Goal: Task Accomplishment & Management: Manage account settings

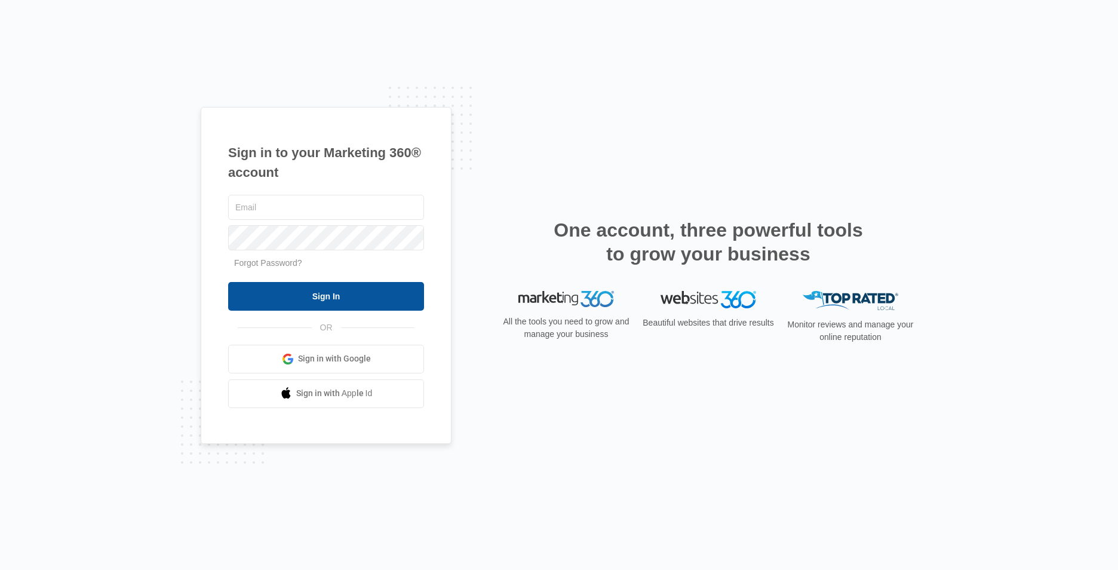
type input "[EMAIL_ADDRESS][DOMAIN_NAME]"
click at [384, 303] on input "Sign In" at bounding box center [326, 296] width 196 height 29
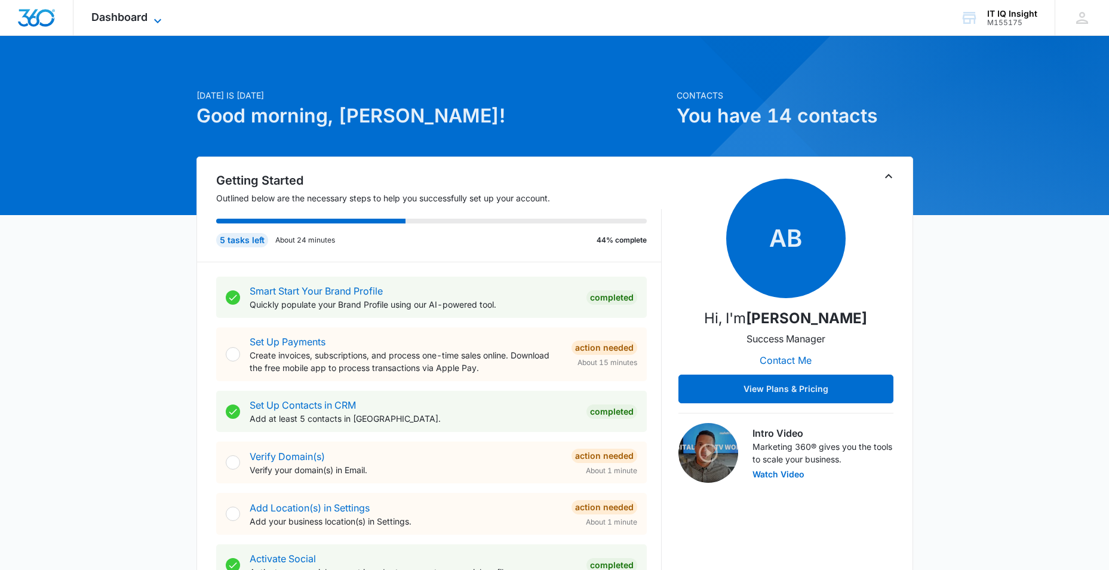
click at [153, 22] on icon at bounding box center [157, 21] width 14 height 14
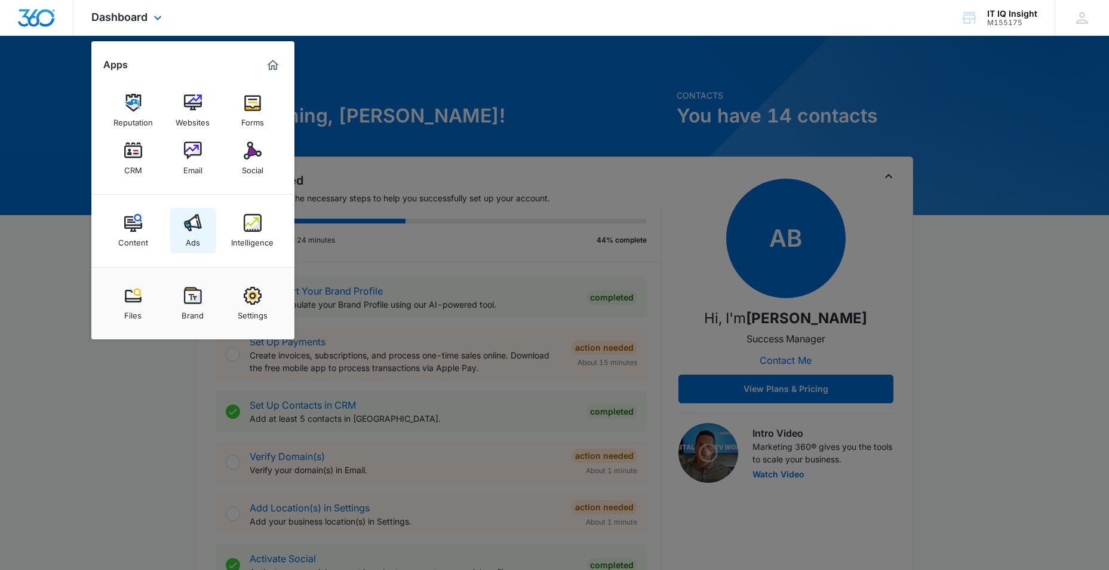
click at [201, 242] on link "Ads" at bounding box center [192, 230] width 45 height 45
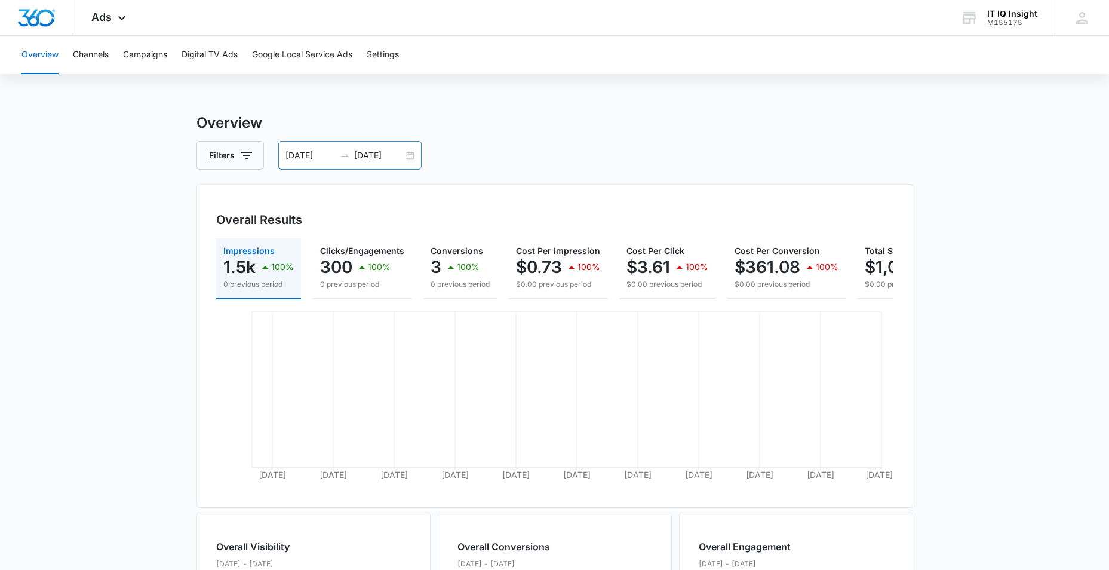
click at [410, 158] on div "[DATE] [DATE]" at bounding box center [349, 155] width 143 height 29
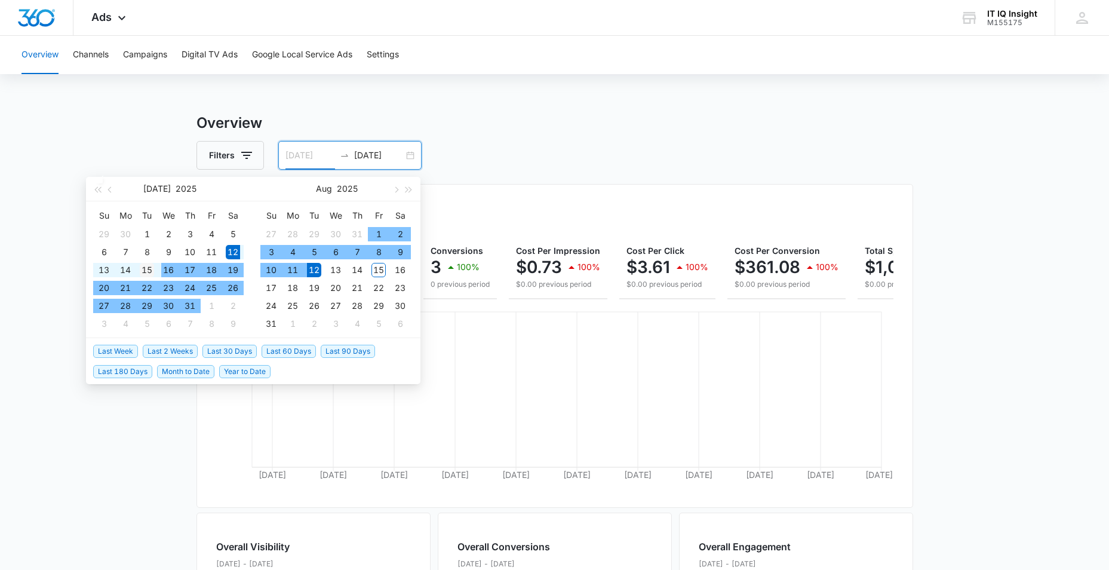
type input "[DATE]"
click at [154, 272] on div "15" at bounding box center [147, 270] width 14 height 14
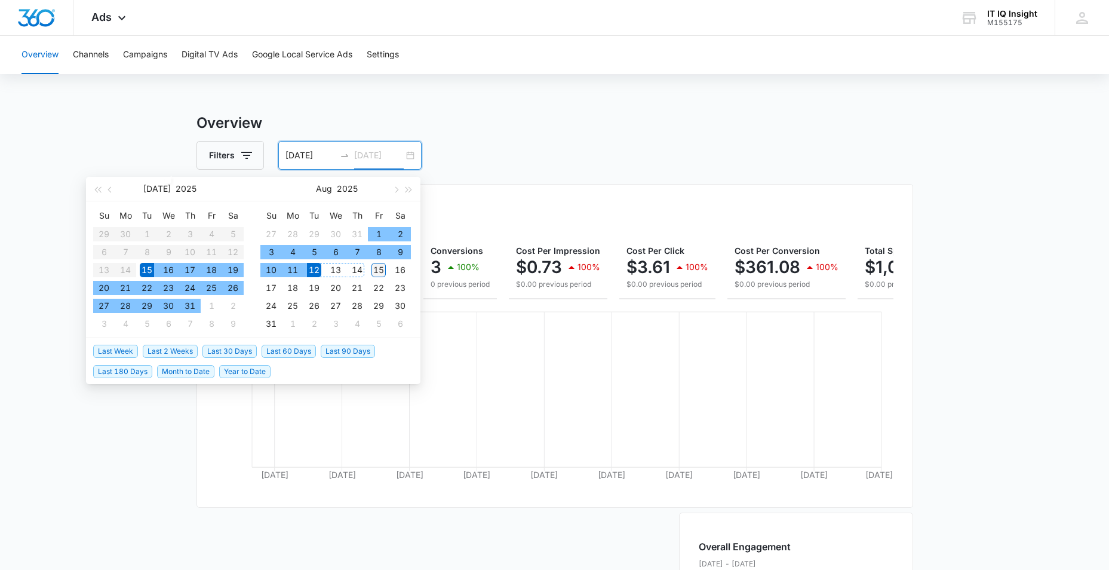
type input "[DATE]"
click at [377, 268] on div "15" at bounding box center [378, 270] width 14 height 14
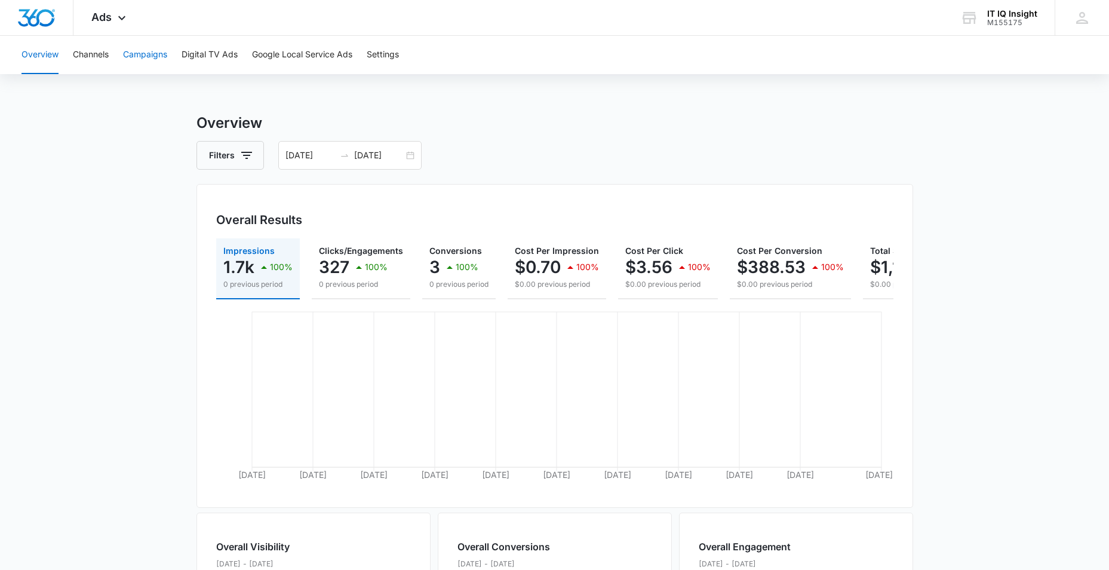
click at [135, 54] on button "Campaigns" at bounding box center [145, 55] width 44 height 38
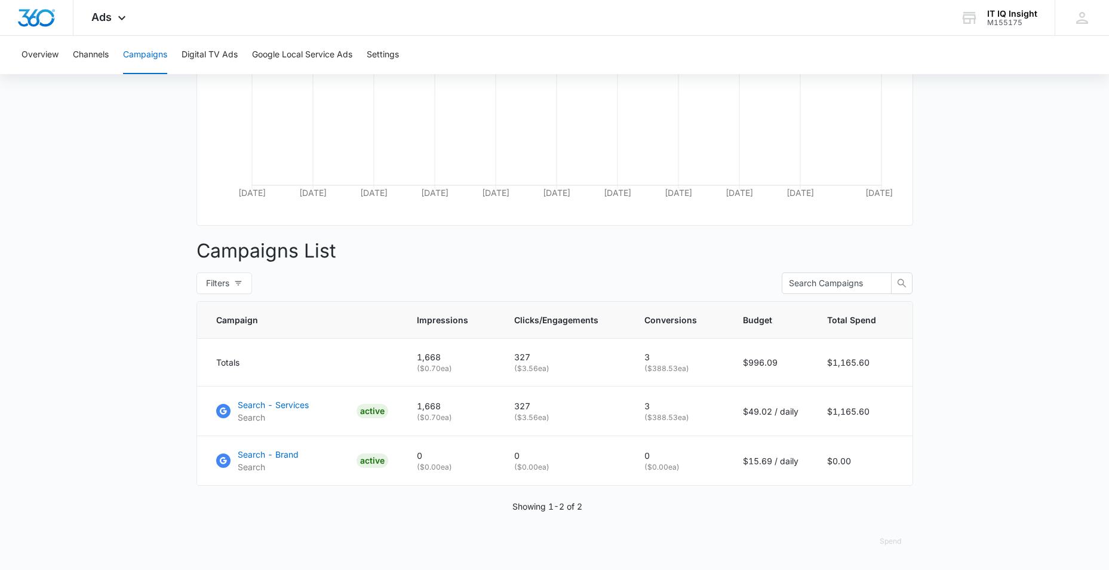
scroll to position [291, 0]
click at [120, 26] on div "Ads Apps Reputation Websites Forms CRM Email Social Content Ads Intelligence Fi…" at bounding box center [109, 17] width 73 height 35
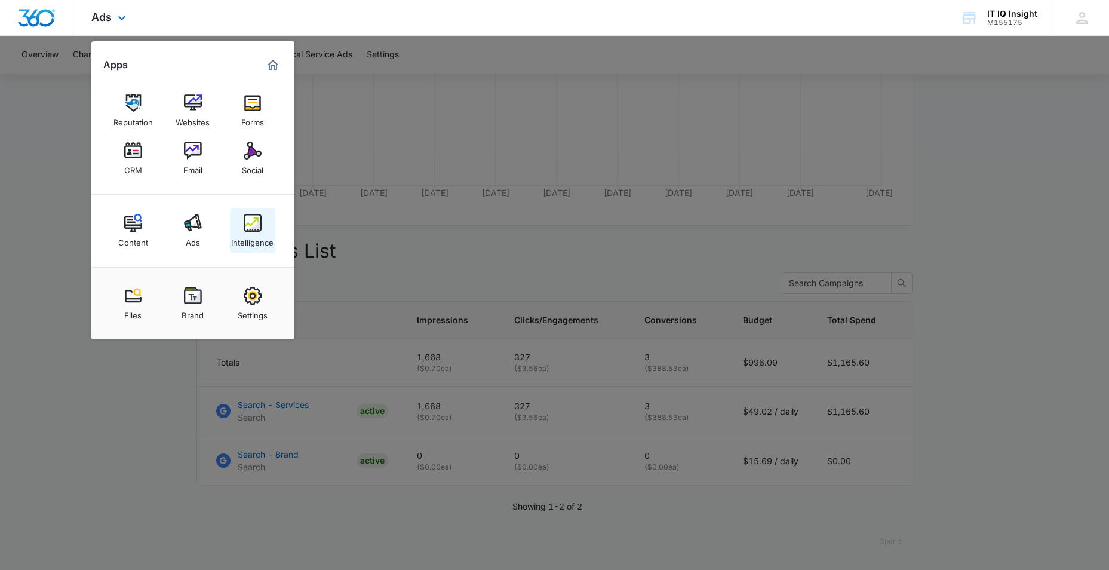
click at [241, 229] on link "Intelligence" at bounding box center [252, 230] width 45 height 45
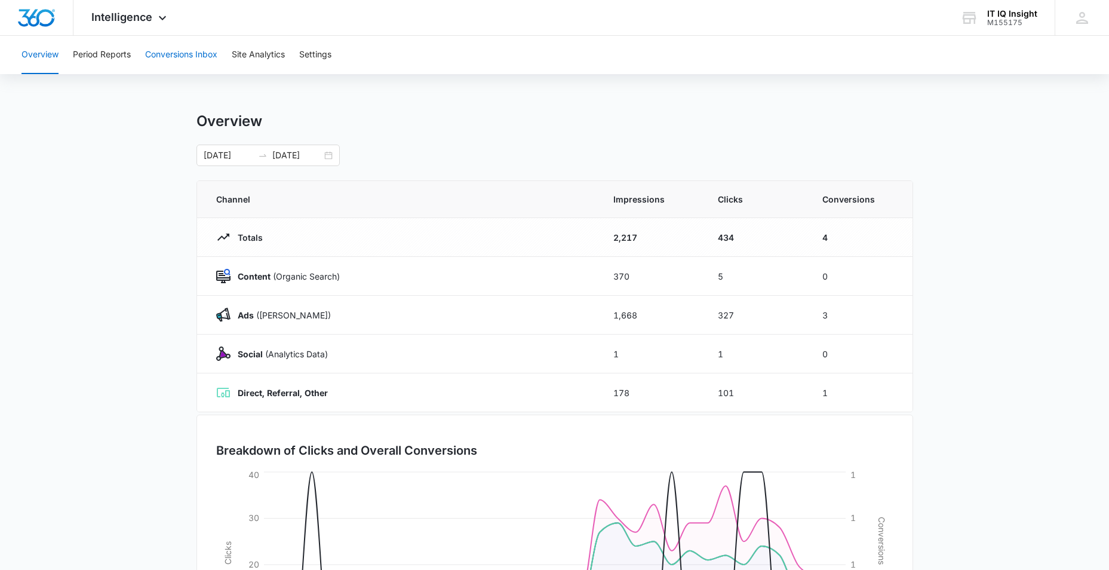
click at [165, 51] on button "Conversions Inbox" at bounding box center [181, 55] width 72 height 38
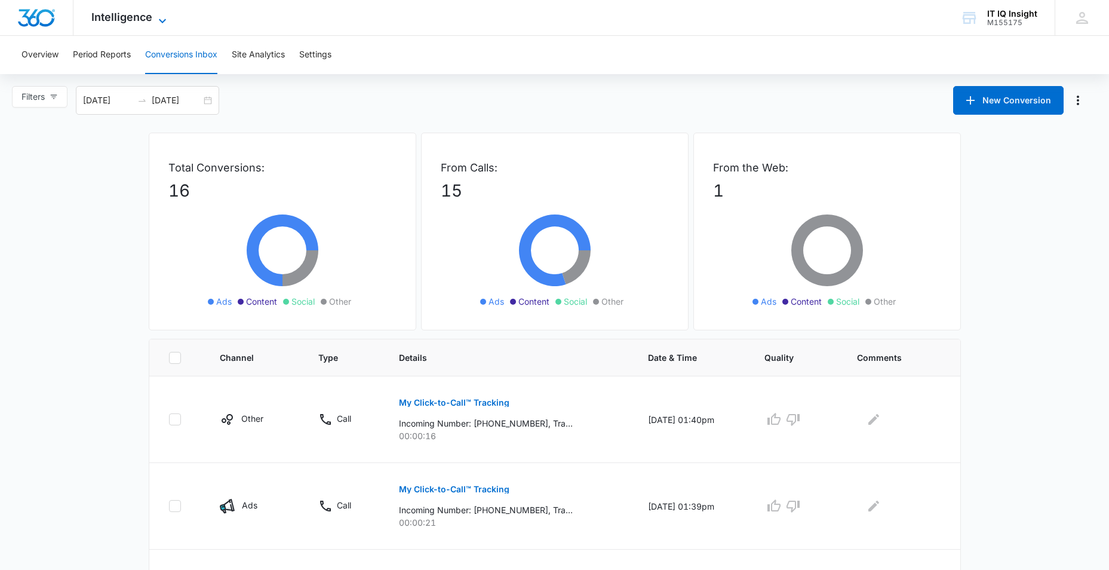
click at [160, 20] on icon at bounding box center [162, 21] width 14 height 14
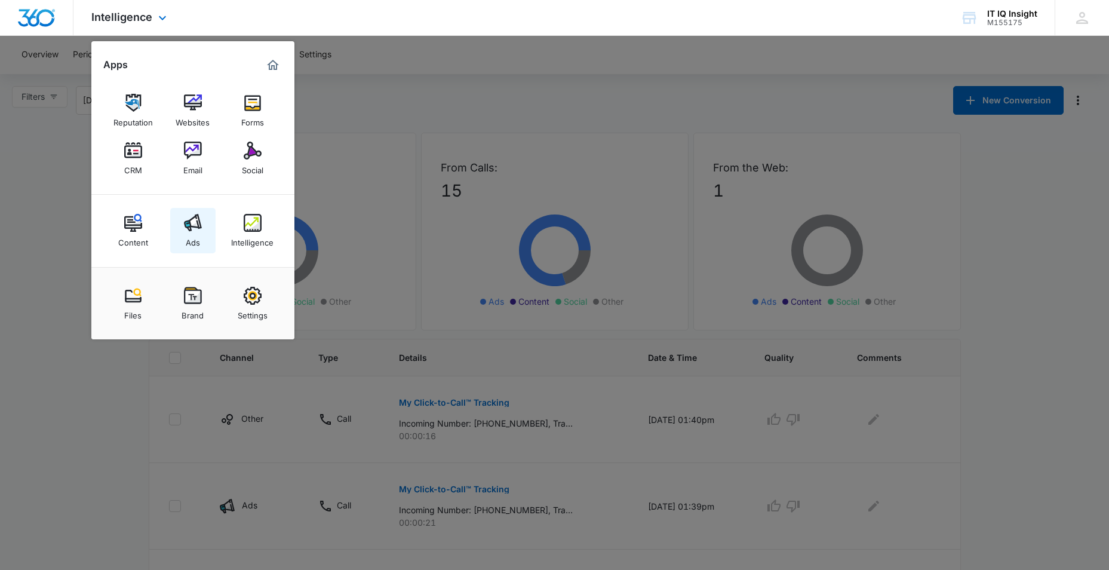
click at [186, 226] on img at bounding box center [193, 223] width 18 height 18
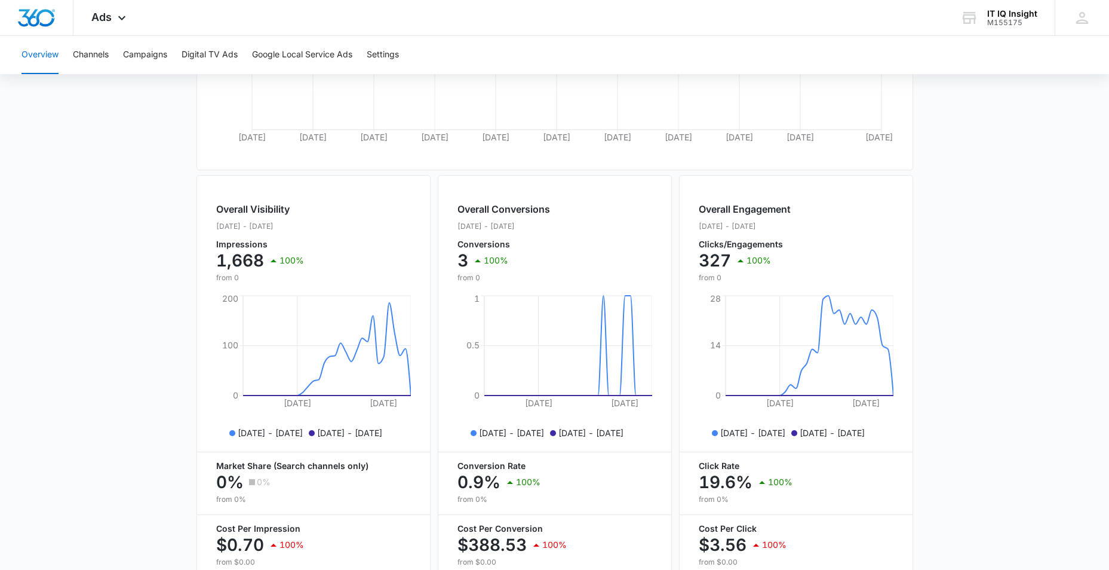
scroll to position [358, 0]
